Goal: Task Accomplishment & Management: Manage account settings

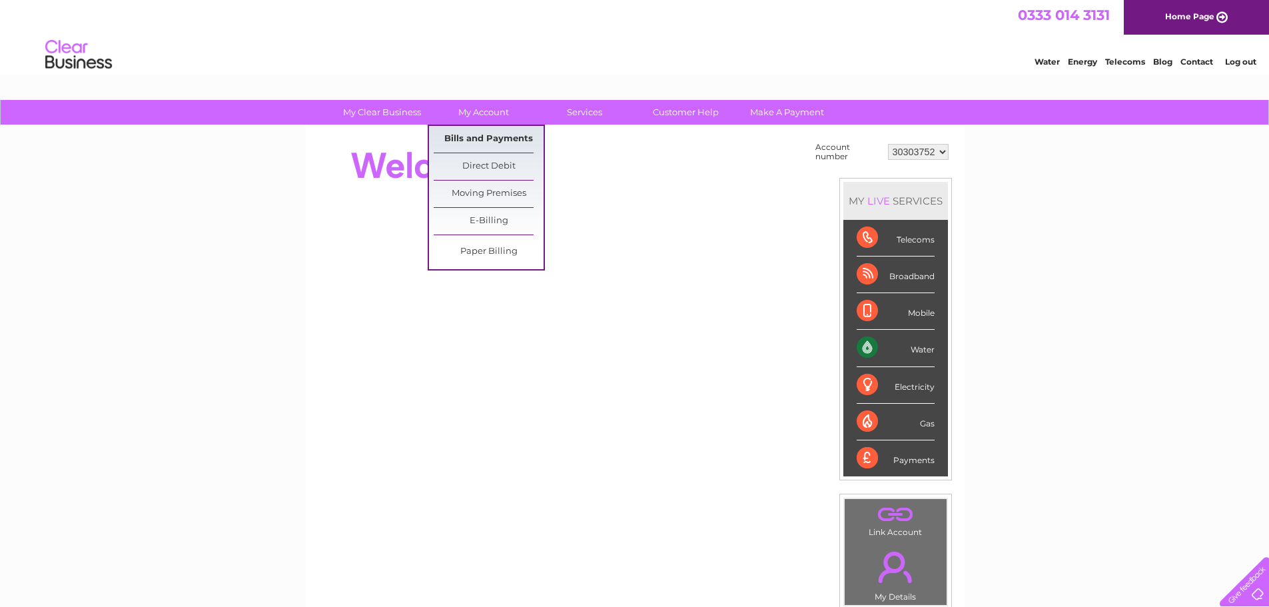
click at [468, 132] on link "Bills and Payments" at bounding box center [489, 139] width 110 height 27
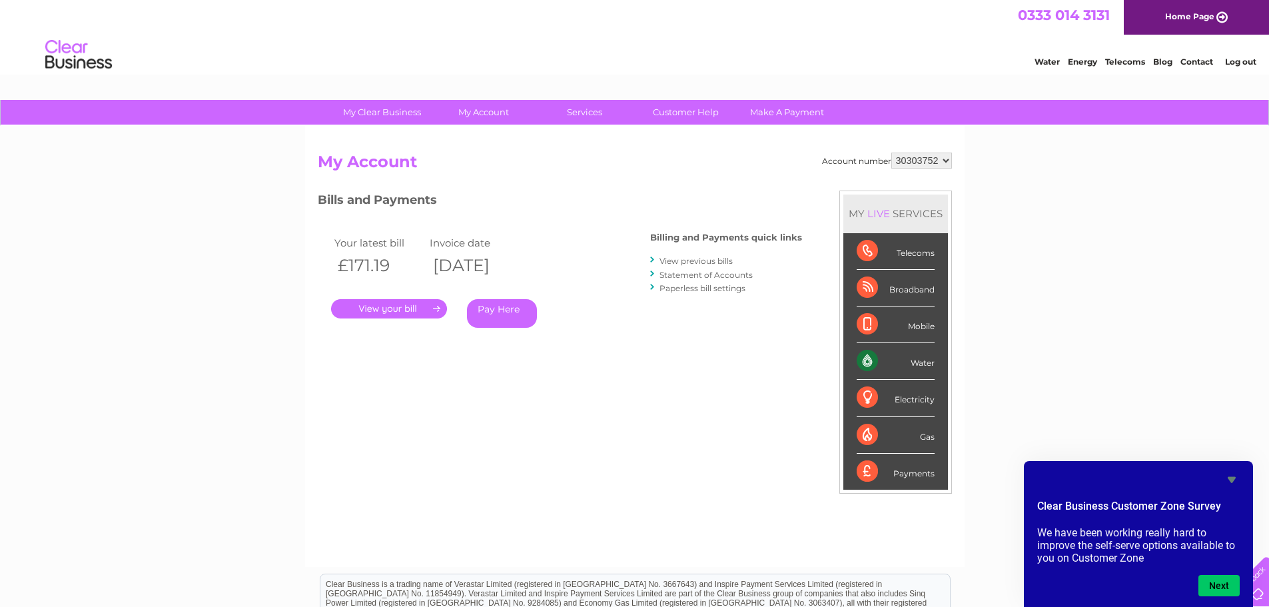
click at [1239, 55] on li "Log out" at bounding box center [1241, 61] width 40 height 17
click at [1237, 65] on link "Log out" at bounding box center [1240, 62] width 31 height 10
